Goal: Task Accomplishment & Management: Complete application form

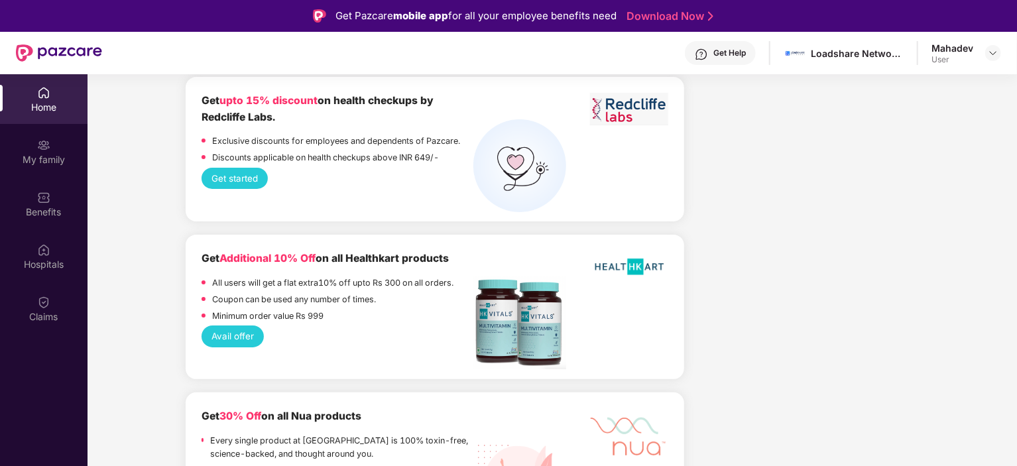
scroll to position [1635, 0]
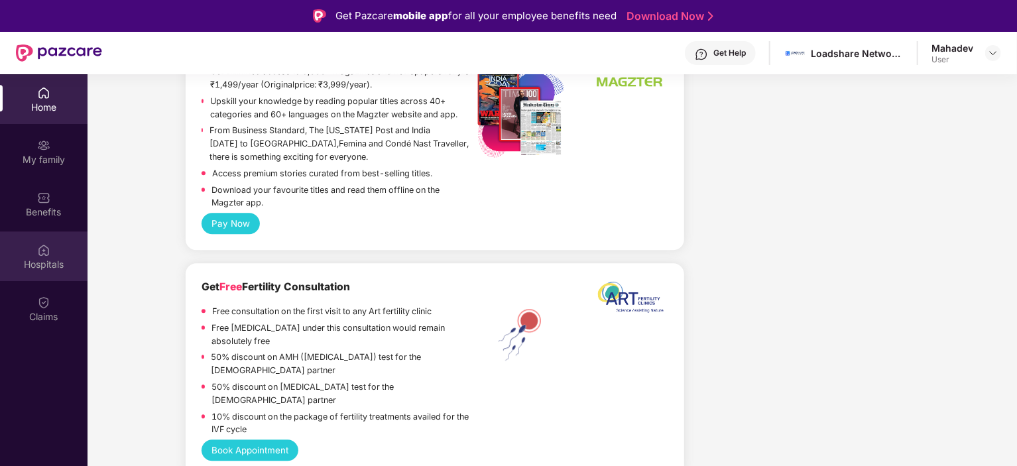
click at [42, 258] on div "Hospitals" at bounding box center [44, 264] width 88 height 13
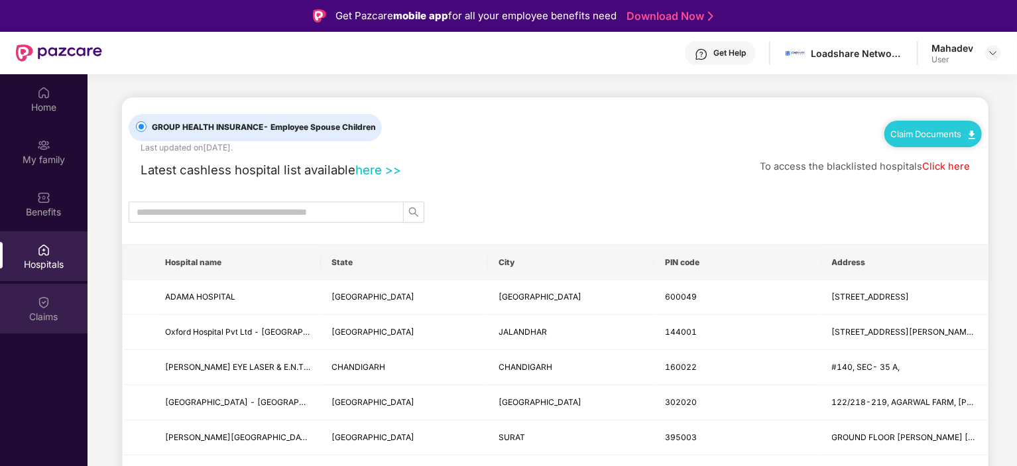
click at [45, 317] on div "Claims" at bounding box center [44, 316] width 88 height 13
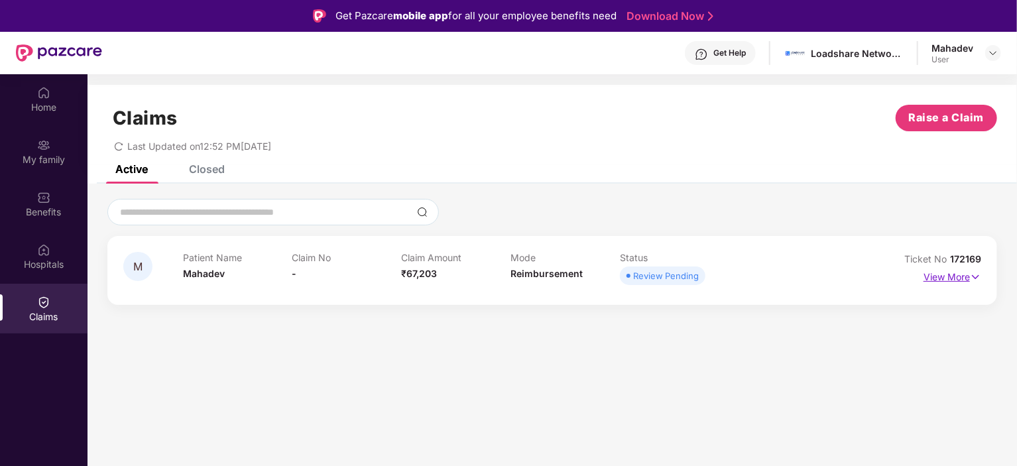
click at [973, 280] on img at bounding box center [975, 277] width 11 height 15
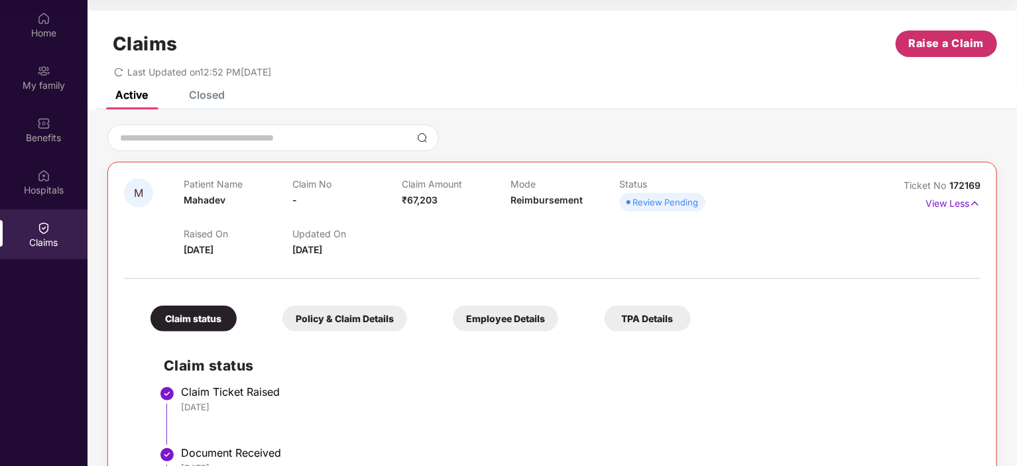
click at [939, 46] on span "Raise a Claim" at bounding box center [947, 43] width 76 height 17
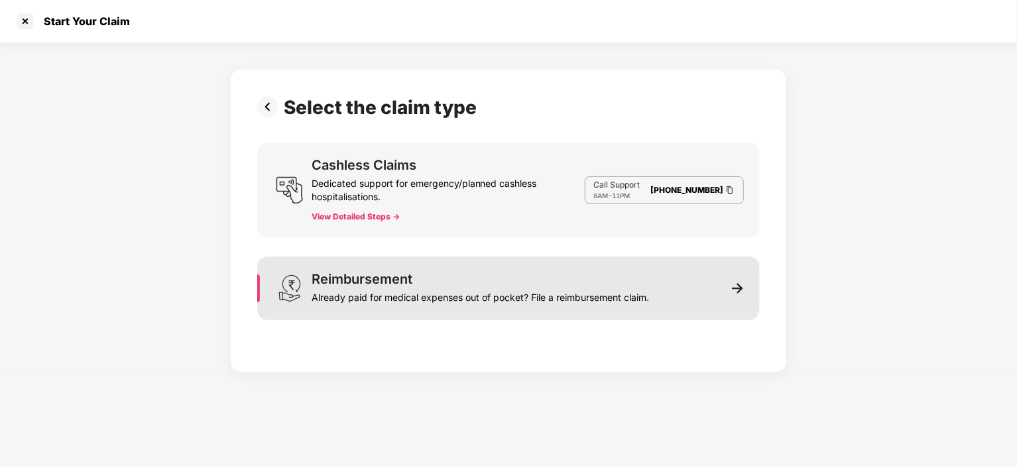
click at [670, 310] on div "Reimbursement Already paid for medical expenses out of pocket? File a reimburse…" at bounding box center [508, 289] width 503 height 64
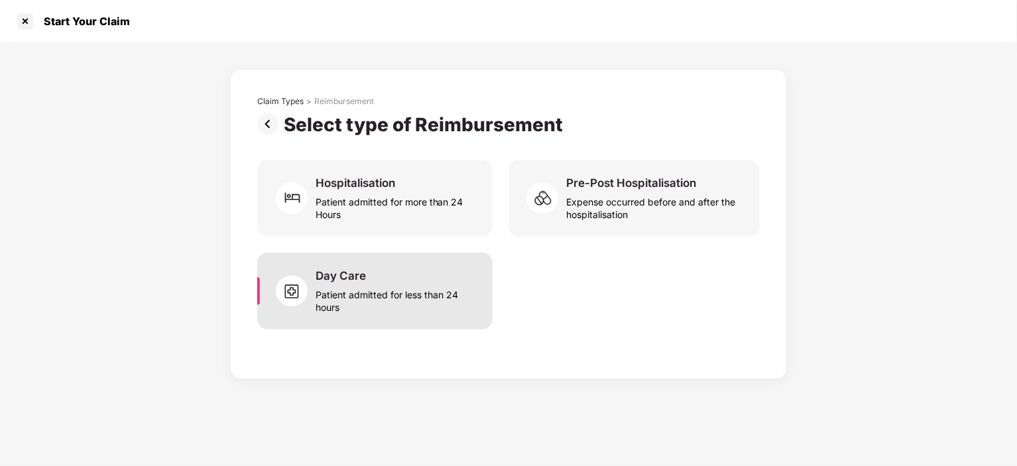
click at [451, 296] on div "Patient admitted for less than 24 hours" at bounding box center [396, 298] width 161 height 31
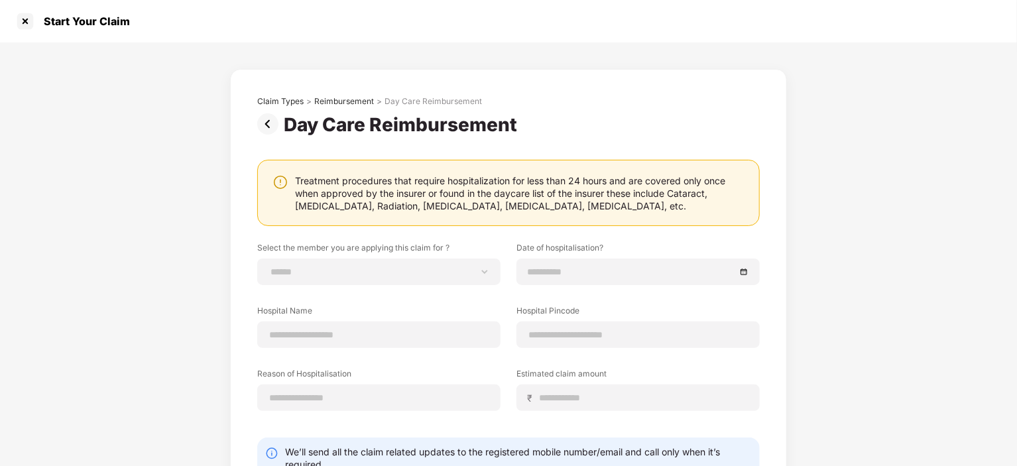
scroll to position [93, 0]
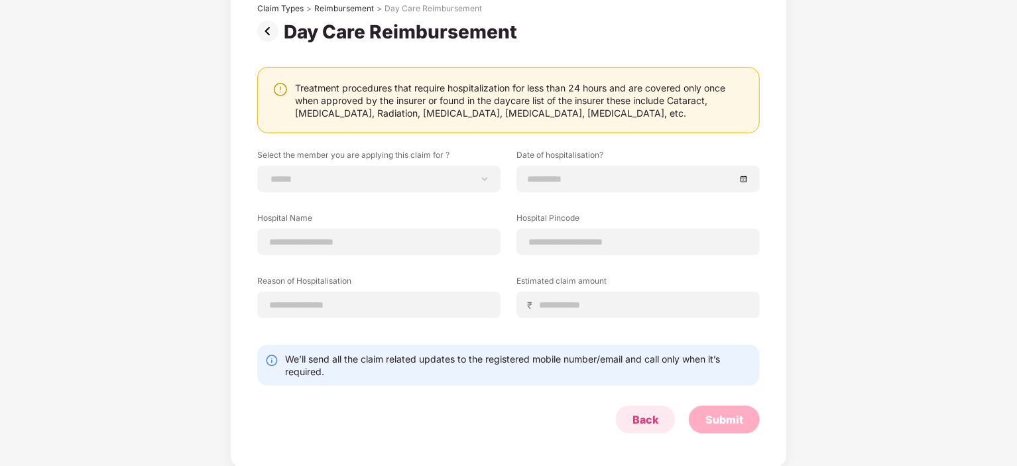
click at [645, 421] on div "Back" at bounding box center [646, 419] width 26 height 15
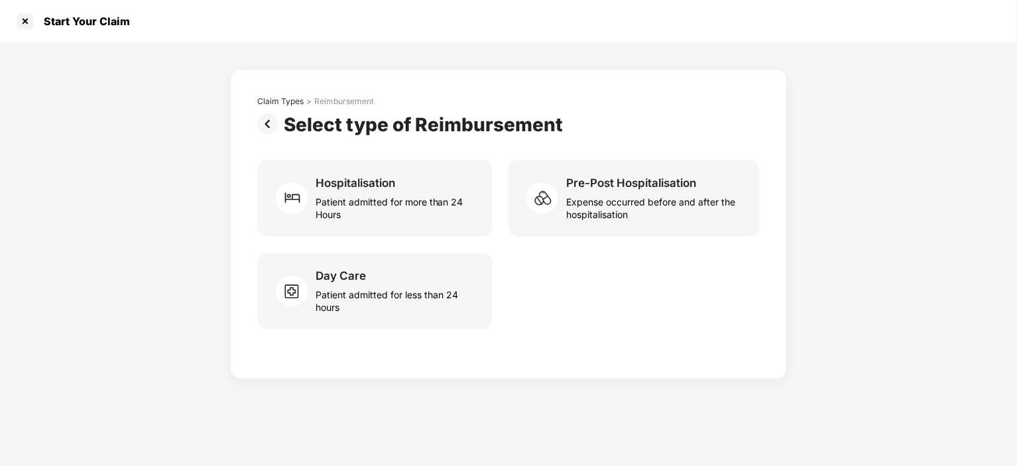
scroll to position [0, 0]
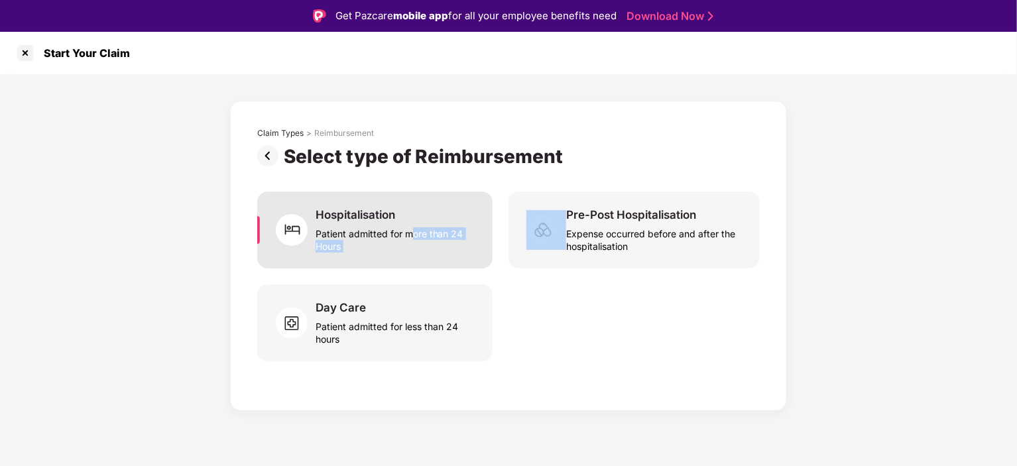
drag, startPoint x: 512, startPoint y: 265, endPoint x: 406, endPoint y: 235, distance: 110.0
click at [406, 235] on div "Hospitalisation Patient admitted for more than 24 Hours Pre-Post Hospitalisatio…" at bounding box center [508, 230] width 503 height 77
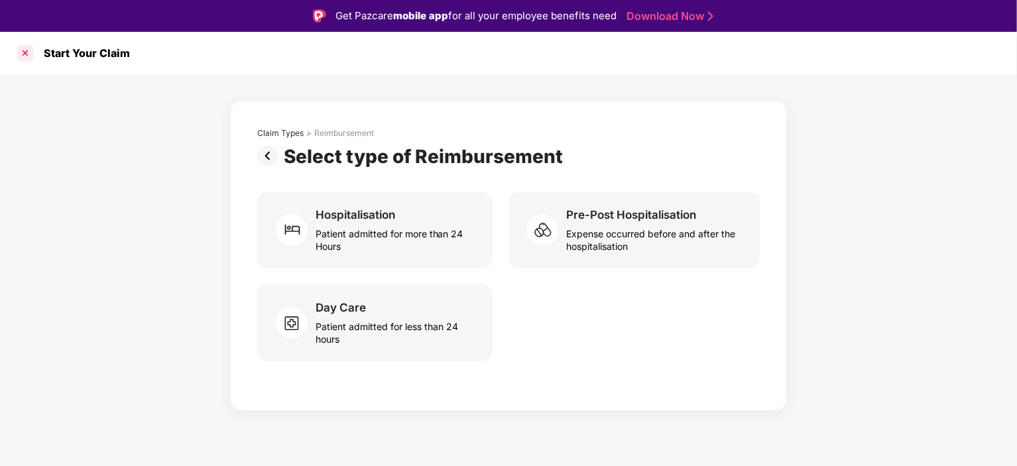
click at [24, 55] on div at bounding box center [25, 52] width 21 height 21
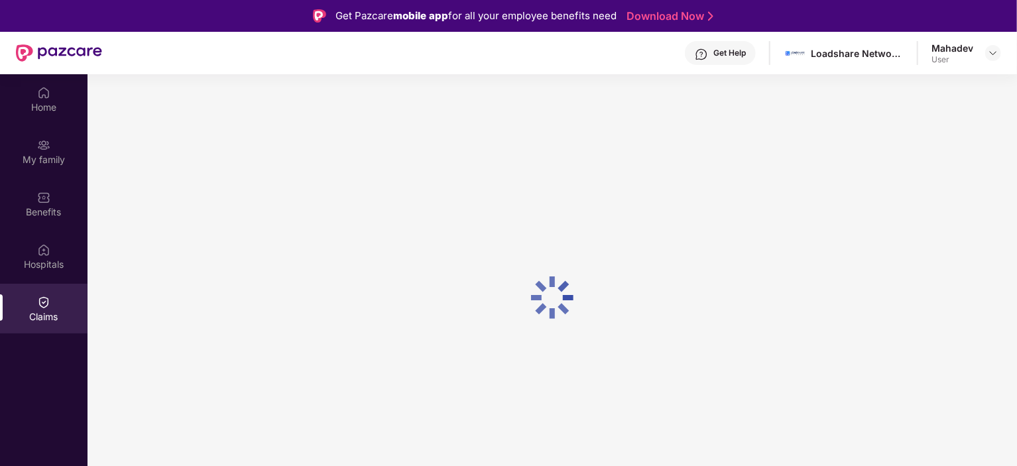
scroll to position [74, 0]
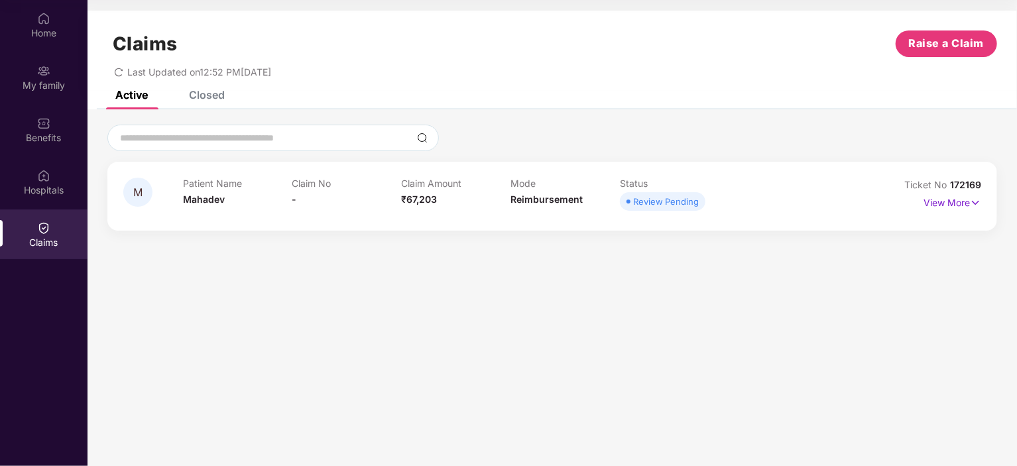
click at [204, 93] on div "Closed" at bounding box center [207, 94] width 36 height 13
click at [148, 92] on div "Active Closed" at bounding box center [159, 94] width 129 height 29
click at [133, 92] on div "Active" at bounding box center [131, 94] width 32 height 13
